Goal: Navigation & Orientation: Find specific page/section

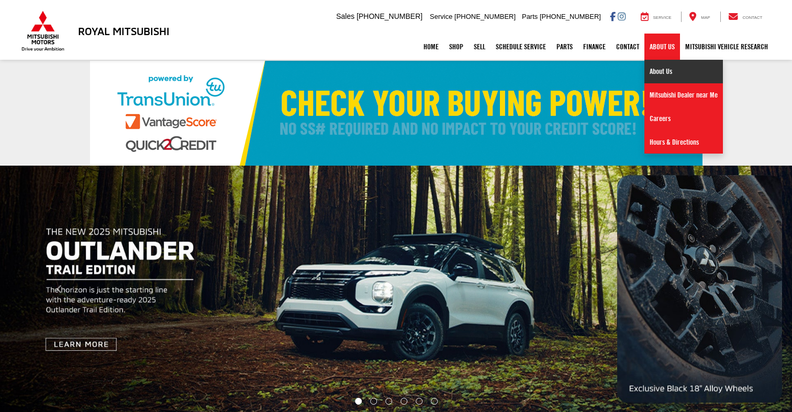
click at [658, 67] on link "About Us" at bounding box center [684, 72] width 79 height 24
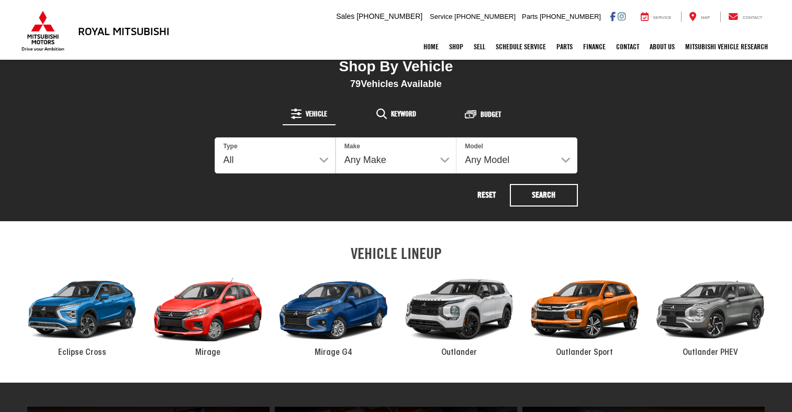
scroll to position [377, 0]
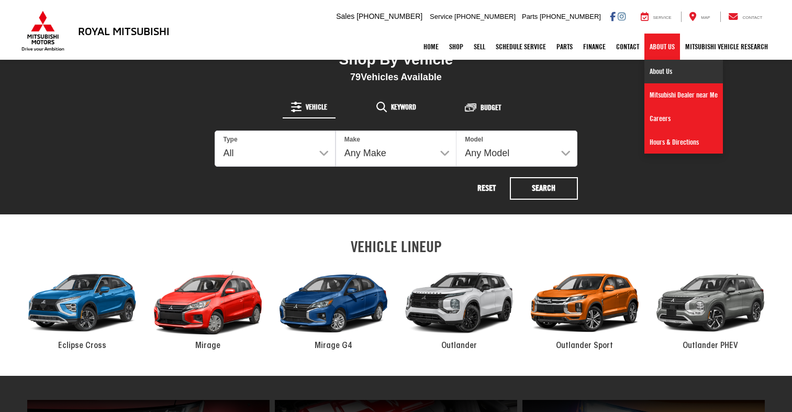
click at [655, 77] on link "About Us" at bounding box center [684, 72] width 79 height 24
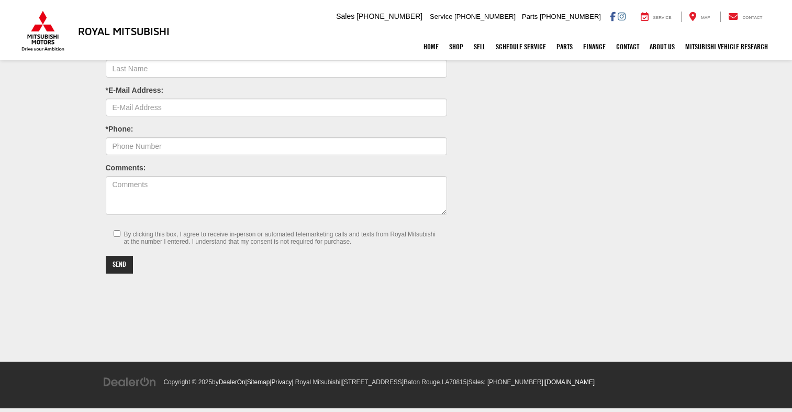
scroll to position [391, 0]
